Goal: Task Accomplishment & Management: Manage account settings

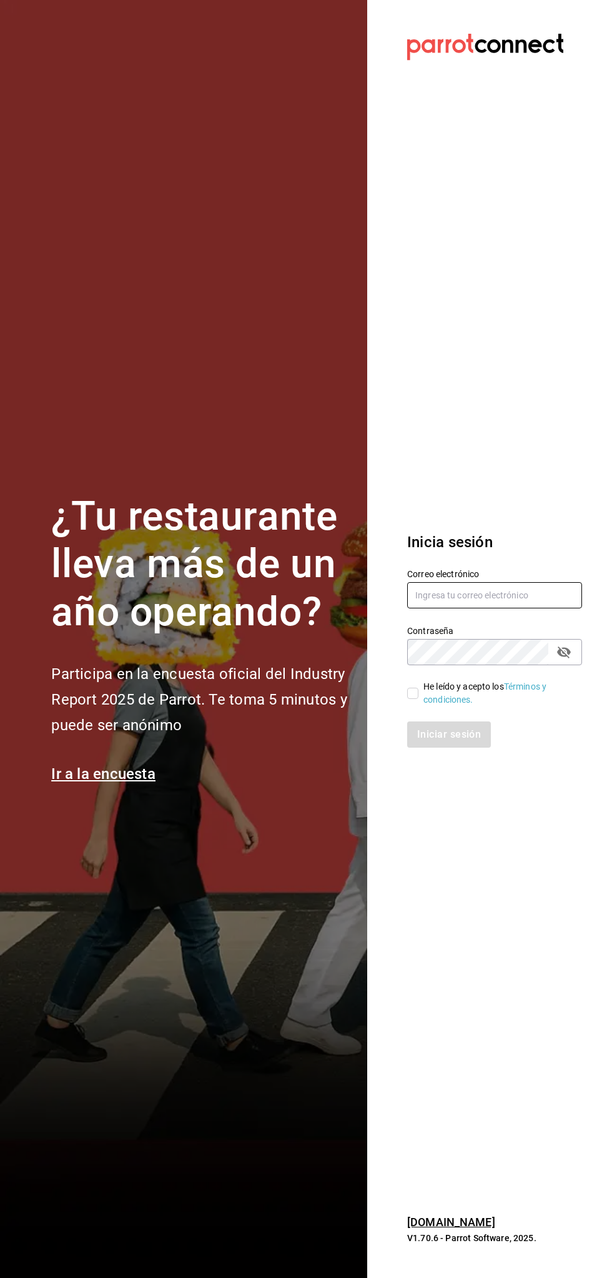
click at [506, 595] on input "text" at bounding box center [494, 595] width 175 height 26
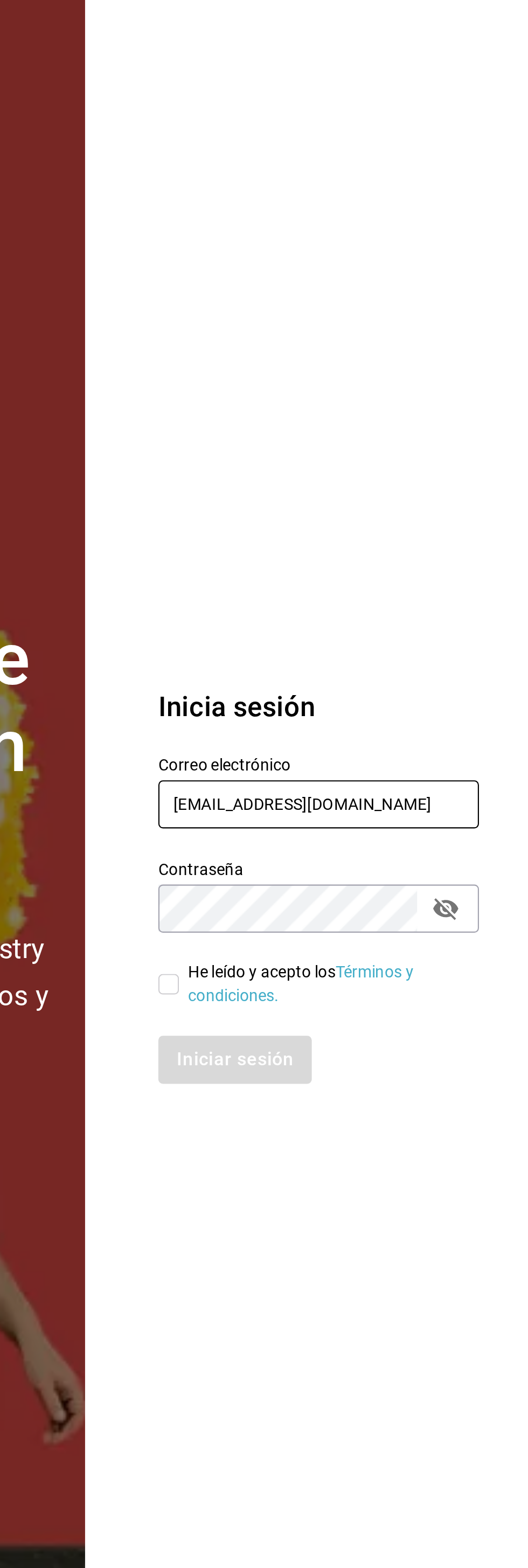
type input "[EMAIL_ADDRESS][DOMAIN_NAME]"
click at [426, 563] on section "Datos incorrectos. Verifica que tu Correo o Contraseña estén bien escritos. Ini…" at bounding box center [422, 784] width 211 height 1568
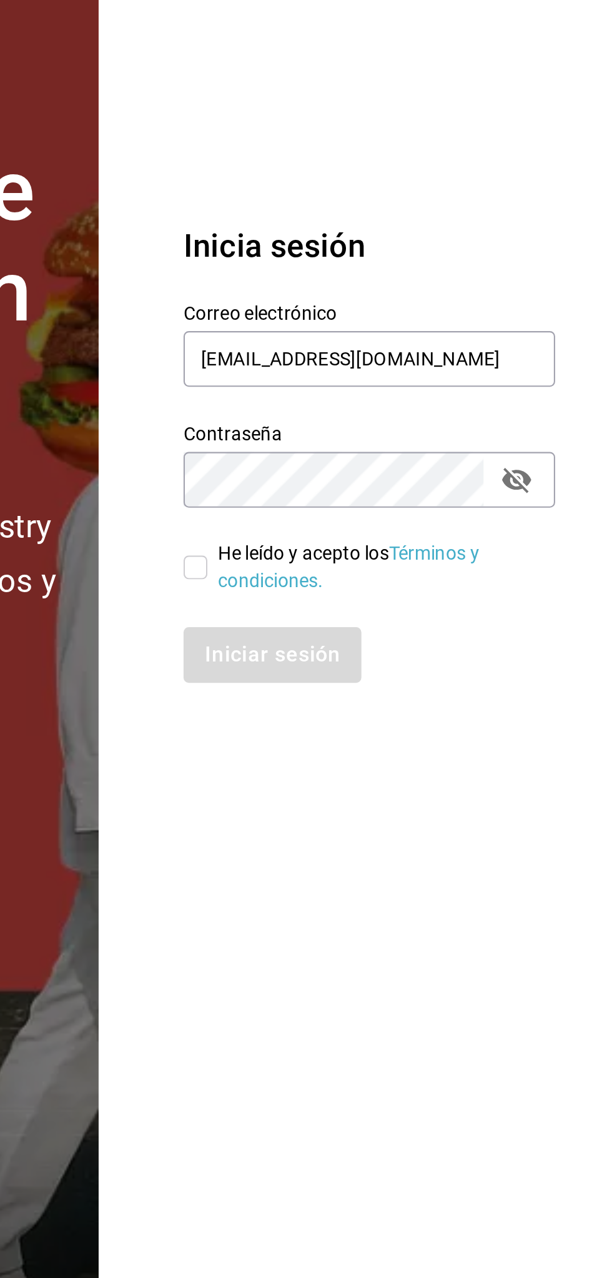
click at [514, 926] on section "Datos incorrectos. Verifica que tu Correo o Contraseña estén bien escritos. Ini…" at bounding box center [489, 639] width 245 height 1278
click at [412, 696] on input "He leído y acepto los Términos y condiciones." at bounding box center [412, 693] width 11 height 11
checkbox input "true"
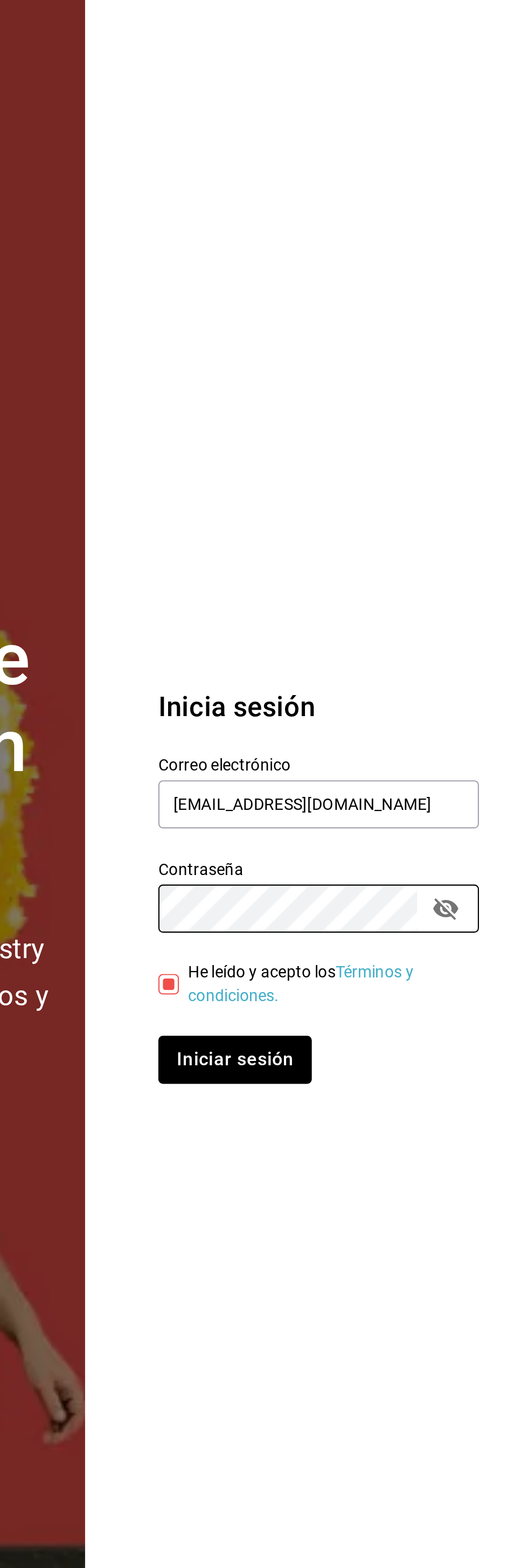
click at [391, 604] on section "Datos incorrectos. Verifica que tu Correo o Contraseña estén bien escritos. Ini…" at bounding box center [422, 784] width 211 height 1568
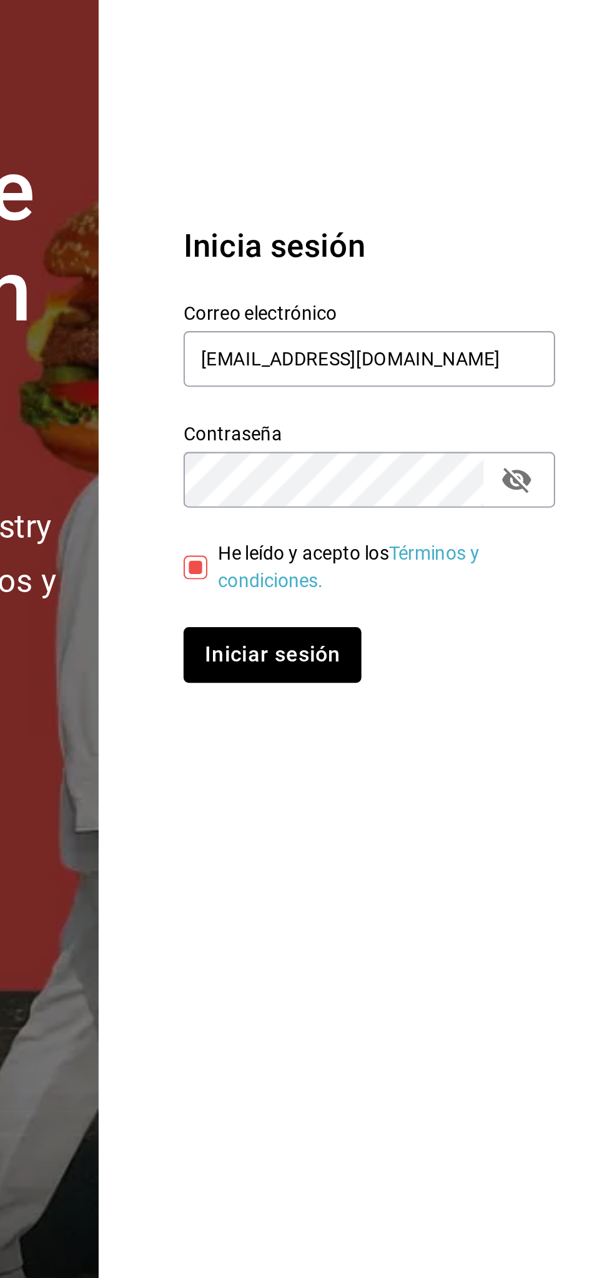
click at [462, 986] on section "Datos incorrectos. Verifica que tu Correo o Contraseña estén bien escritos. Ini…" at bounding box center [489, 639] width 245 height 1278
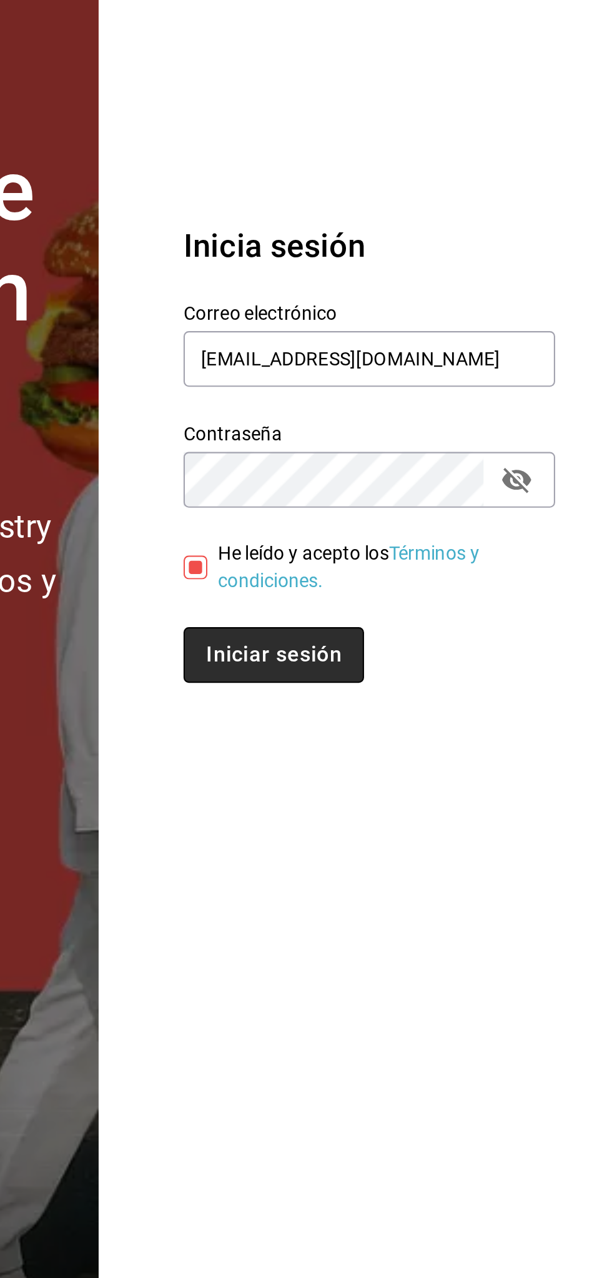
click at [449, 732] on button "Iniciar sesión" at bounding box center [449, 735] width 85 height 26
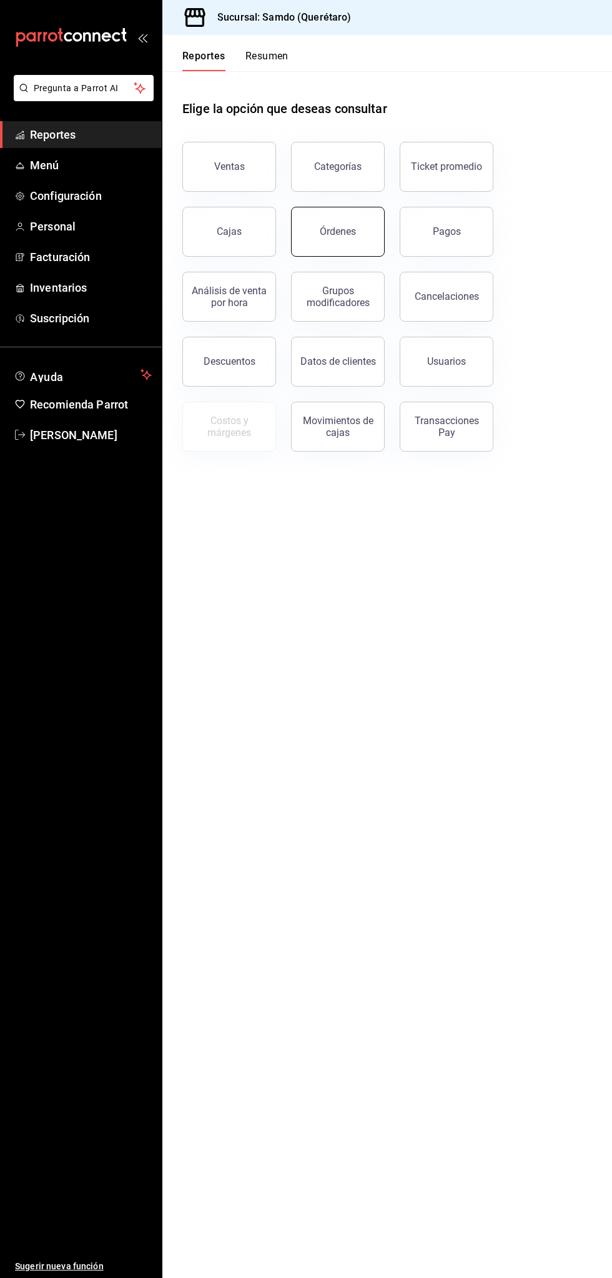
click at [334, 241] on button "Órdenes" at bounding box center [338, 232] width 94 height 50
